Goal: Task Accomplishment & Management: Manage account settings

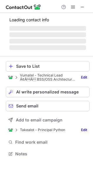
scroll to position [157, 93]
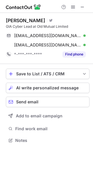
scroll to position [157, 93]
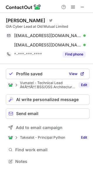
click at [83, 84] on link "Edit" at bounding box center [83, 85] width 11 height 6
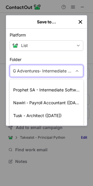
scroll to position [9, 0]
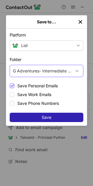
click at [41, 69] on div "G Adventures- Intermediate Software Developer (15/09/25)" at bounding box center [42, 71] width 59 height 6
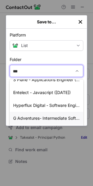
scroll to position [38, 0]
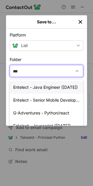
type input "***"
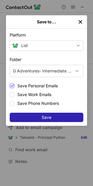
click at [80, 23] on img "left-button" at bounding box center [80, 22] width 6 height 6
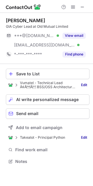
scroll to position [157, 93]
click at [82, 5] on span at bounding box center [82, 7] width 5 height 5
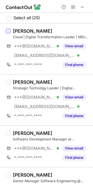
click at [9, 32] on div at bounding box center [8, 31] width 5 height 5
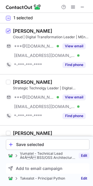
click at [88, 155] on link "Edit" at bounding box center [83, 156] width 11 height 6
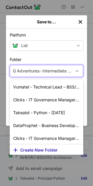
click at [53, 72] on div "G Adventures- Intermediate Software Developer ([DATE])" at bounding box center [42, 71] width 59 height 6
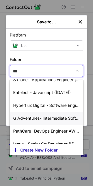
scroll to position [38, 0]
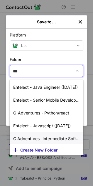
type input "****"
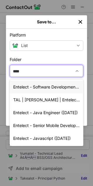
click at [44, 90] on div "Entelect - Software Development Manager ([DATE])" at bounding box center [46, 87] width 73 height 13
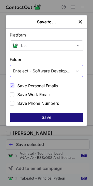
click at [51, 116] on button "Save" at bounding box center [46, 117] width 73 height 9
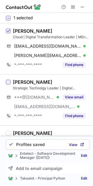
click at [10, 82] on div at bounding box center [8, 82] width 5 height 5
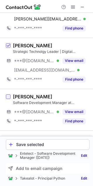
click at [10, 97] on div at bounding box center [8, 96] width 5 height 5
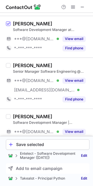
scroll to position [146, 0]
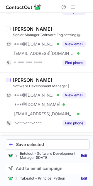
click at [8, 81] on div at bounding box center [8, 80] width 5 height 5
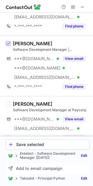
scroll to position [219, 0]
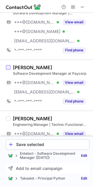
click at [7, 68] on div at bounding box center [8, 67] width 5 height 5
click at [67, 144] on div "Save selected" at bounding box center [51, 144] width 70 height 5
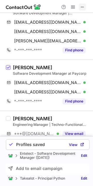
click at [83, 8] on span at bounding box center [82, 7] width 5 height 5
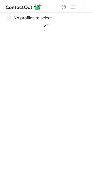
scroll to position [0, 0]
click at [83, 7] on span at bounding box center [82, 7] width 5 height 5
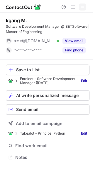
scroll to position [153, 93]
click at [37, 71] on div "Save to List" at bounding box center [51, 69] width 70 height 5
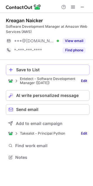
click at [32, 69] on div "Save to List" at bounding box center [51, 69] width 70 height 5
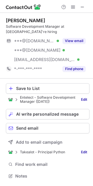
scroll to position [172, 93]
click at [46, 89] on div "Save to List" at bounding box center [51, 88] width 70 height 5
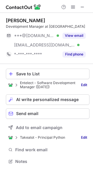
scroll to position [157, 93]
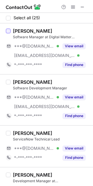
click at [10, 30] on div at bounding box center [8, 31] width 5 height 5
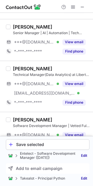
scroll to position [328, 0]
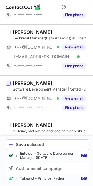
click at [7, 82] on div at bounding box center [8, 83] width 5 height 5
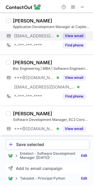
scroll to position [511, 0]
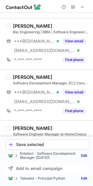
click at [8, 78] on div at bounding box center [8, 77] width 5 height 5
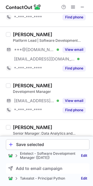
scroll to position [766, 0]
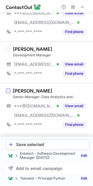
click at [9, 92] on div at bounding box center [8, 90] width 5 height 5
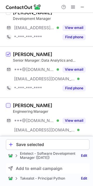
click at [9, 107] on div at bounding box center [8, 105] width 5 height 5
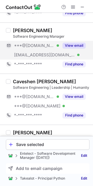
scroll to position [1053, 0]
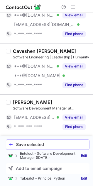
click at [28, 148] on button "Save selected" at bounding box center [47, 144] width 83 height 11
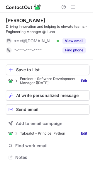
scroll to position [153, 93]
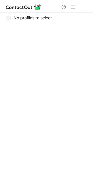
click at [82, 5] on span at bounding box center [82, 7] width 5 height 5
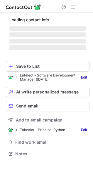
scroll to position [166, 93]
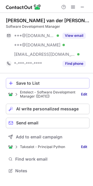
click at [64, 82] on div "Save to List" at bounding box center [51, 83] width 70 height 5
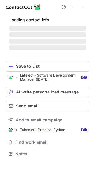
scroll to position [153, 93]
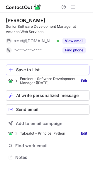
click at [50, 69] on div "Save to List" at bounding box center [51, 69] width 70 height 5
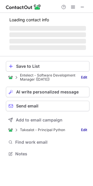
scroll to position [163, 93]
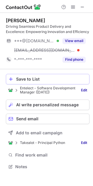
click at [53, 82] on button "Save to List" at bounding box center [47, 79] width 83 height 11
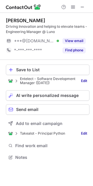
scroll to position [153, 93]
click at [43, 72] on button "Save to List" at bounding box center [47, 70] width 83 height 11
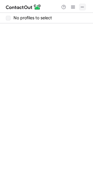
click at [81, 5] on span at bounding box center [82, 7] width 5 height 5
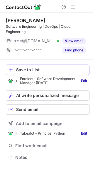
click at [44, 69] on div "Save to List" at bounding box center [51, 69] width 70 height 5
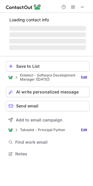
scroll to position [163, 93]
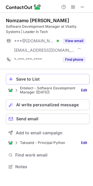
click at [41, 80] on div "Save to List" at bounding box center [51, 79] width 70 height 5
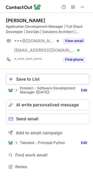
click at [29, 82] on button "Save to List" at bounding box center [47, 79] width 83 height 11
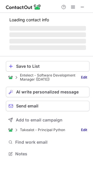
scroll to position [157, 93]
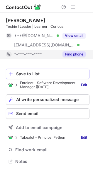
click at [21, 72] on div "Save to List" at bounding box center [51, 74] width 70 height 5
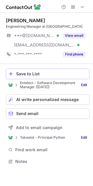
click at [31, 75] on div "Save to List" at bounding box center [51, 74] width 70 height 5
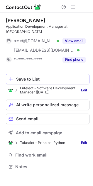
click at [32, 78] on button "Save to List" at bounding box center [47, 79] width 83 height 11
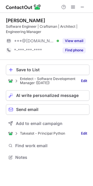
scroll to position [153, 93]
click at [49, 73] on button "Save to List" at bounding box center [47, 70] width 83 height 11
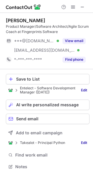
scroll to position [163, 93]
click at [28, 79] on div "Save to List" at bounding box center [51, 79] width 70 height 5
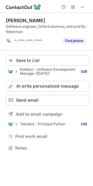
scroll to position [144, 93]
click at [85, 71] on link "Edit" at bounding box center [83, 72] width 11 height 6
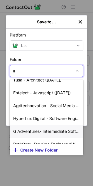
scroll to position [51, 0]
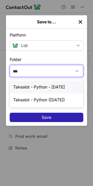
type input "****"
click at [63, 99] on div "Takealot - Python ([DATE])" at bounding box center [46, 99] width 73 height 13
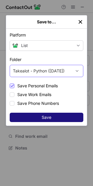
click at [66, 116] on button "Save" at bounding box center [46, 117] width 73 height 9
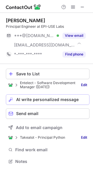
scroll to position [157, 93]
click at [31, 73] on div "Save to List" at bounding box center [51, 74] width 70 height 5
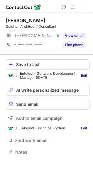
scroll to position [3, 3]
click at [25, 66] on div "Save to List" at bounding box center [51, 64] width 70 height 5
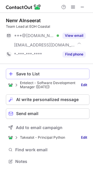
scroll to position [157, 93]
click at [30, 74] on div "Save to List" at bounding box center [51, 74] width 70 height 5
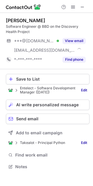
scroll to position [163, 93]
click at [29, 79] on div "Save to List" at bounding box center [51, 79] width 70 height 5
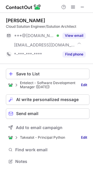
scroll to position [157, 93]
click at [29, 72] on div "Save to List" at bounding box center [51, 74] width 70 height 5
click at [43, 72] on div "Save to List" at bounding box center [51, 74] width 70 height 5
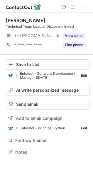
scroll to position [3, 3]
click at [55, 62] on button "Save to List" at bounding box center [47, 64] width 83 height 11
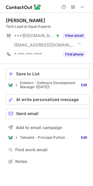
scroll to position [157, 93]
click at [32, 75] on div "Save to List" at bounding box center [51, 74] width 70 height 5
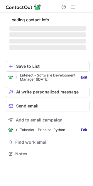
scroll to position [163, 93]
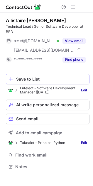
click at [34, 82] on button "Save to List" at bounding box center [47, 79] width 83 height 11
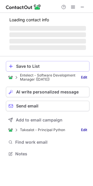
scroll to position [153, 93]
